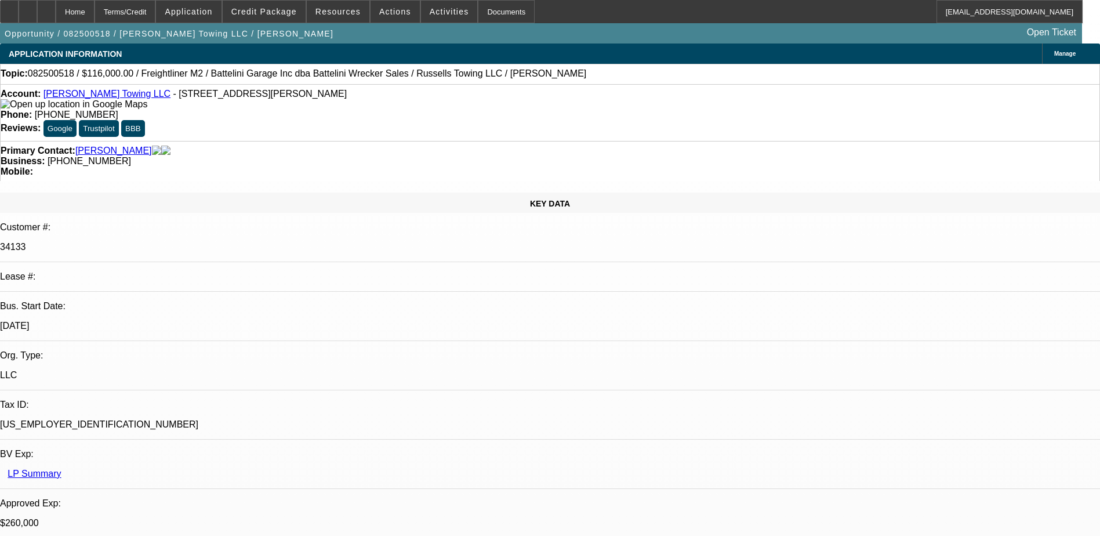
select select "0"
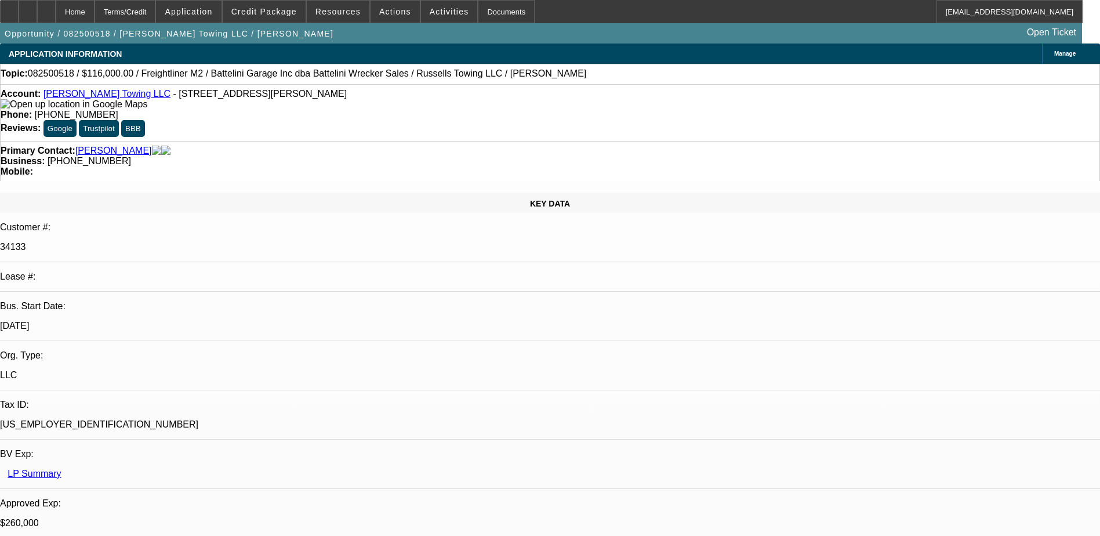
select select "0"
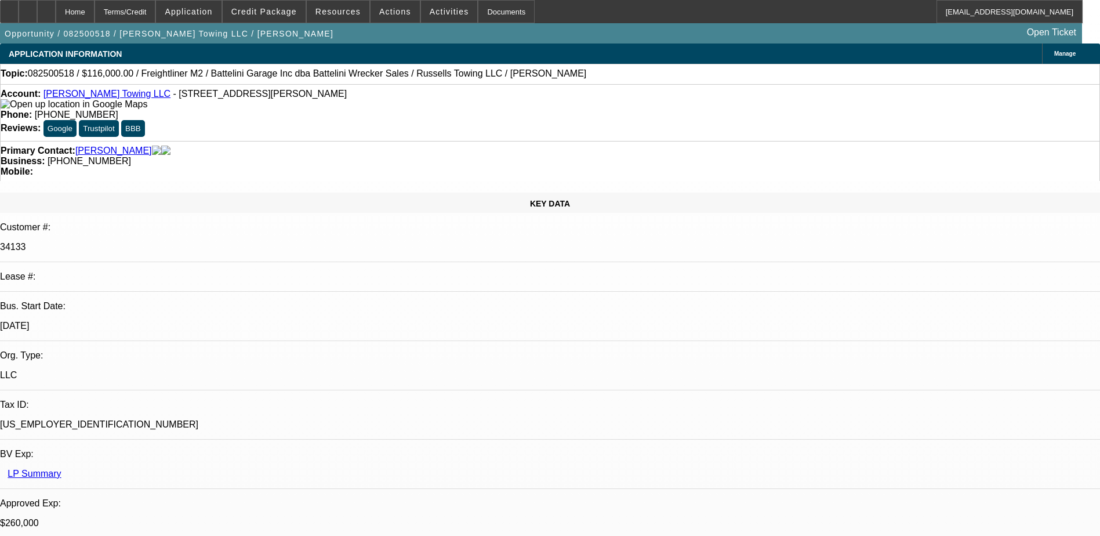
select select "0"
select select "1"
select select "3"
select select "6"
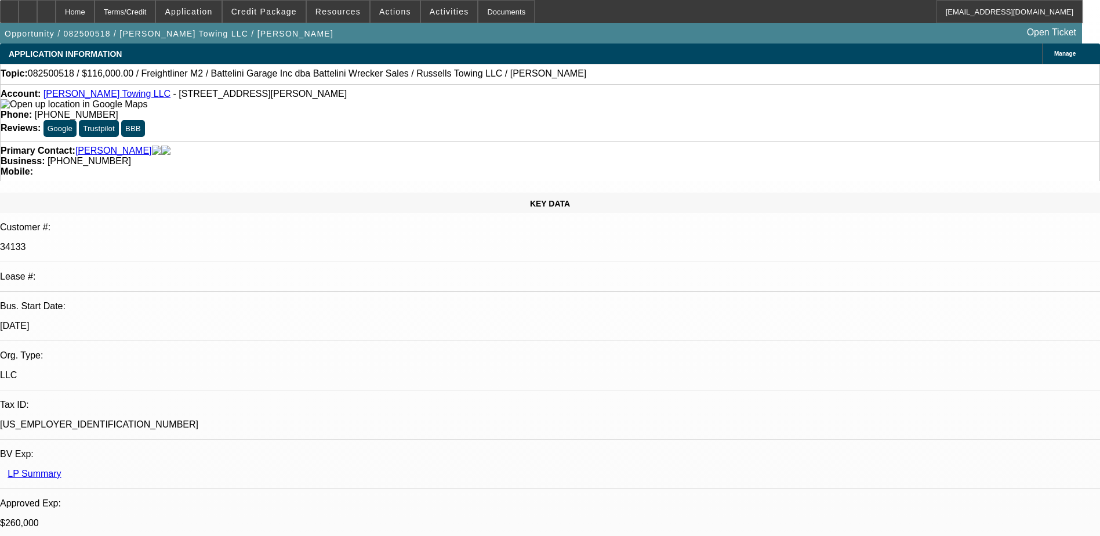
select select "1"
select select "3"
select select "6"
select select "1"
select select "3"
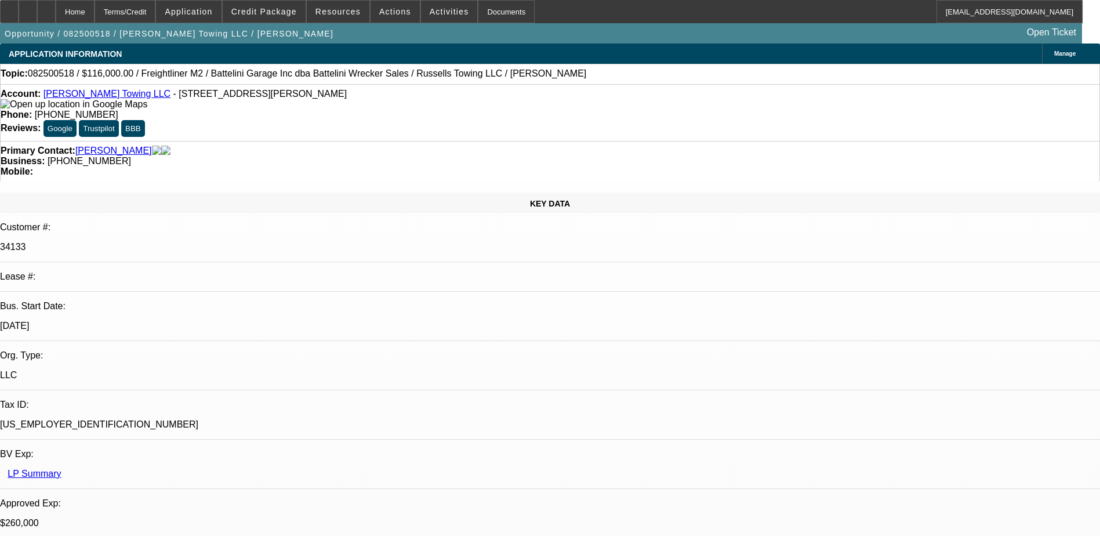
select select "6"
select select "1"
select select "3"
select select "6"
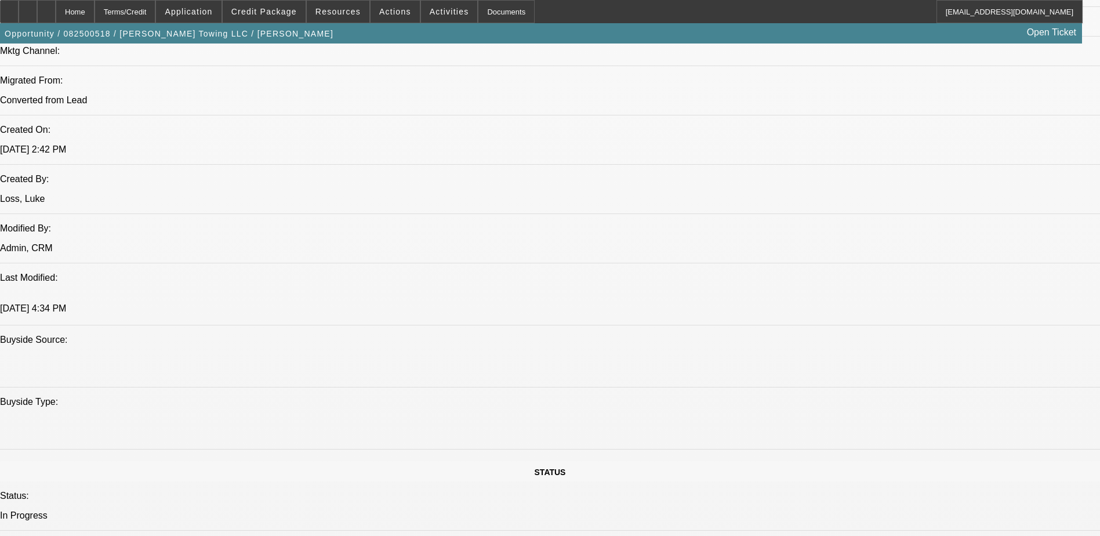
scroll to position [696, 0]
